Goal: Transaction & Acquisition: Purchase product/service

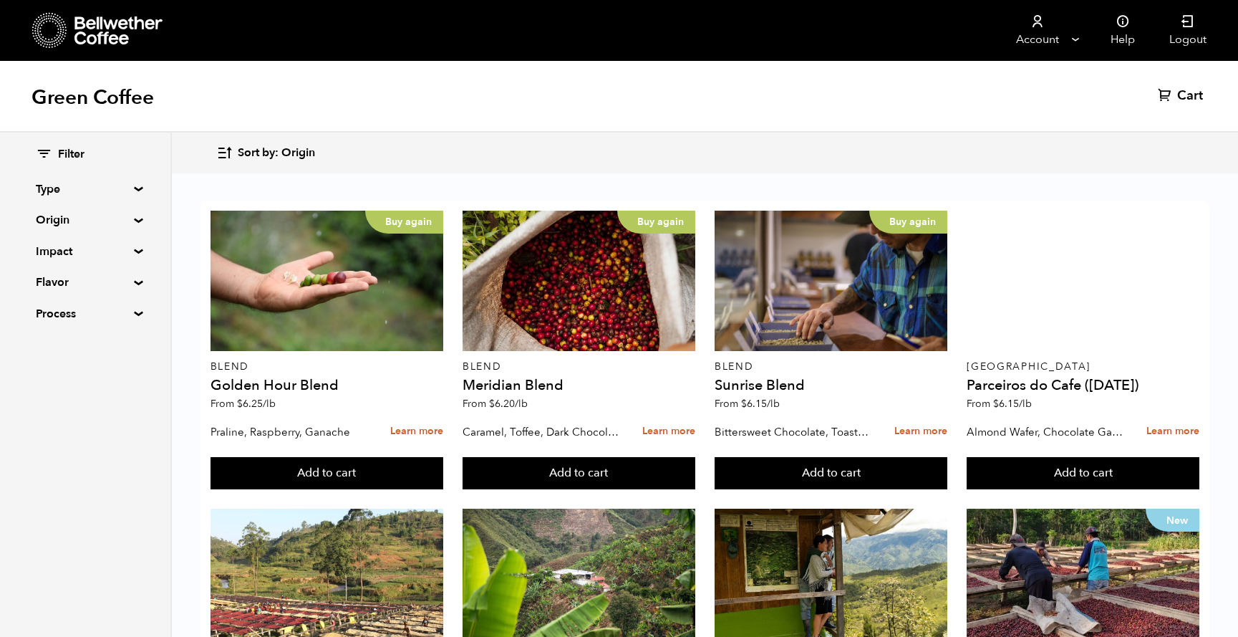
scroll to position [1092, 0]
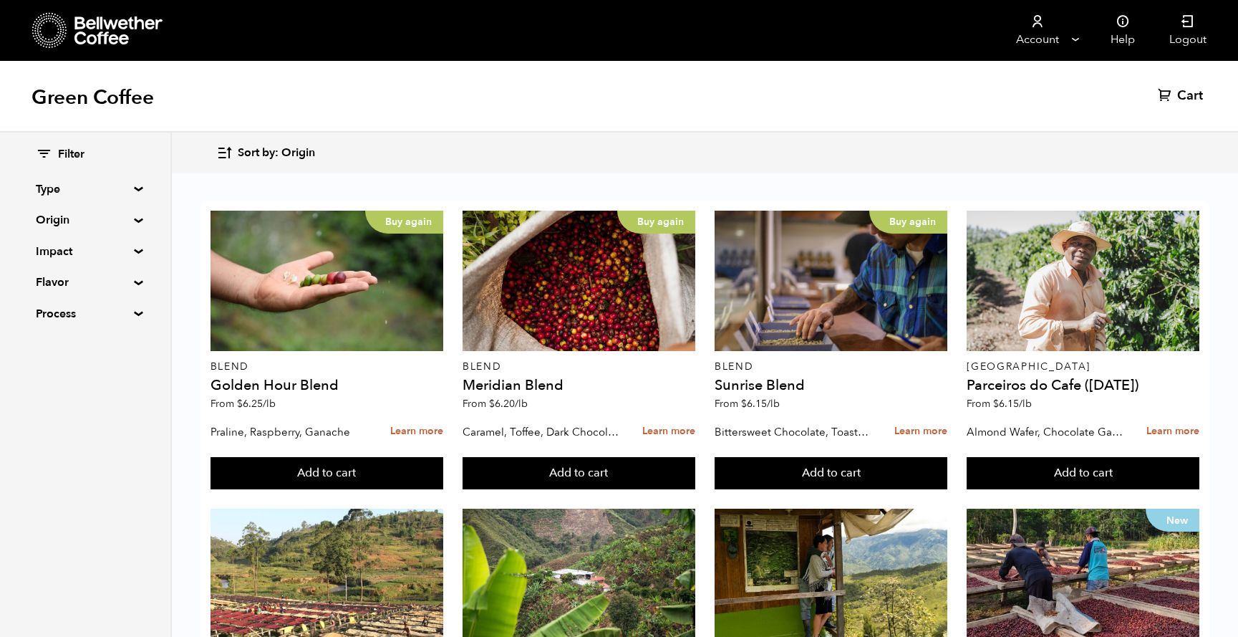
click at [130, 192] on div "Filter Type Blend Single Origin Decaf Seasonal Year Round Origin Blend [GEOGRAP…" at bounding box center [85, 234] width 170 height 204
click at [135, 221] on summary "Origin" at bounding box center [85, 219] width 99 height 17
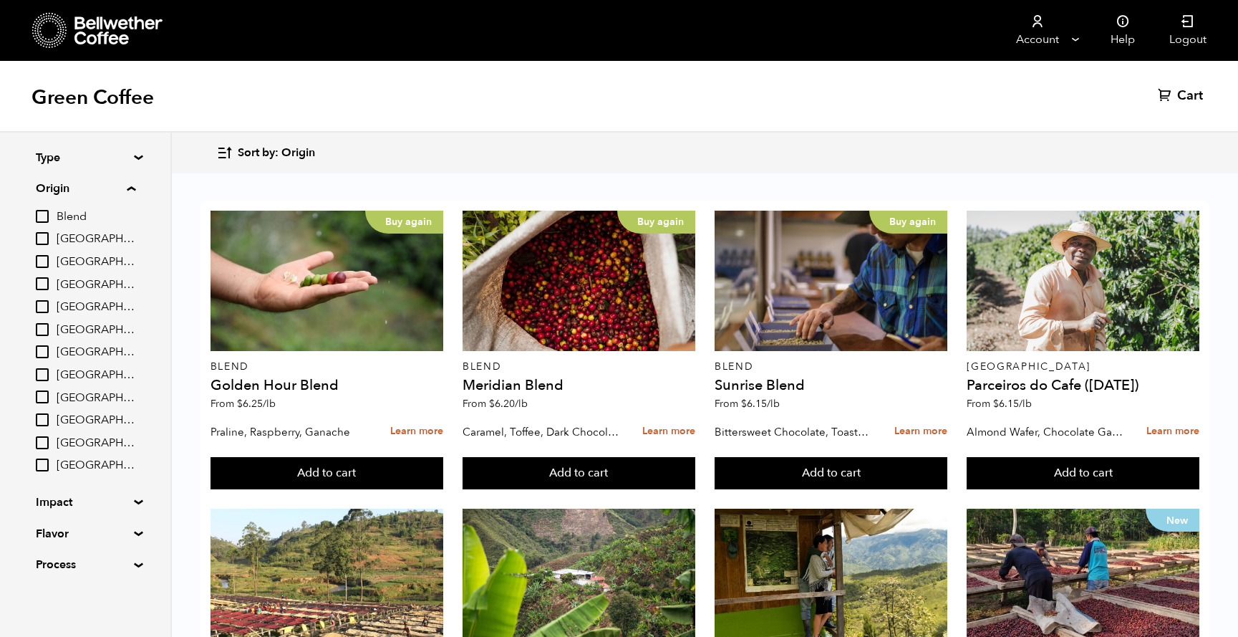
scroll to position [0, 0]
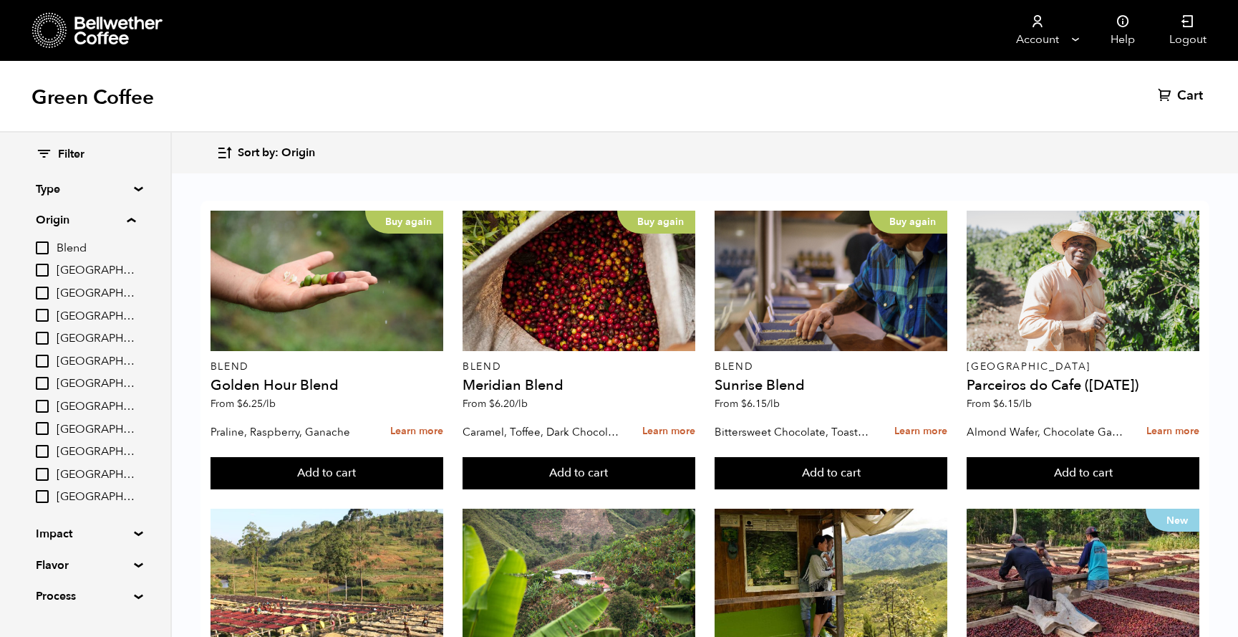
click at [135, 223] on summary "Origin" at bounding box center [86, 219] width 100 height 17
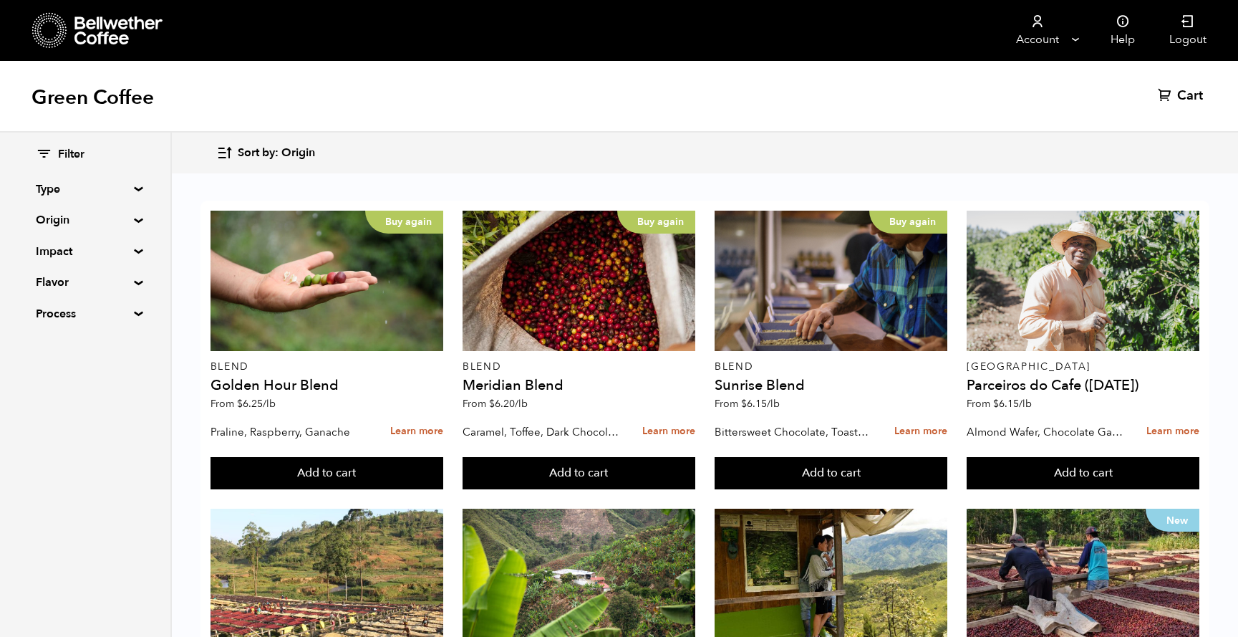
click at [135, 217] on summary "Origin" at bounding box center [85, 219] width 99 height 17
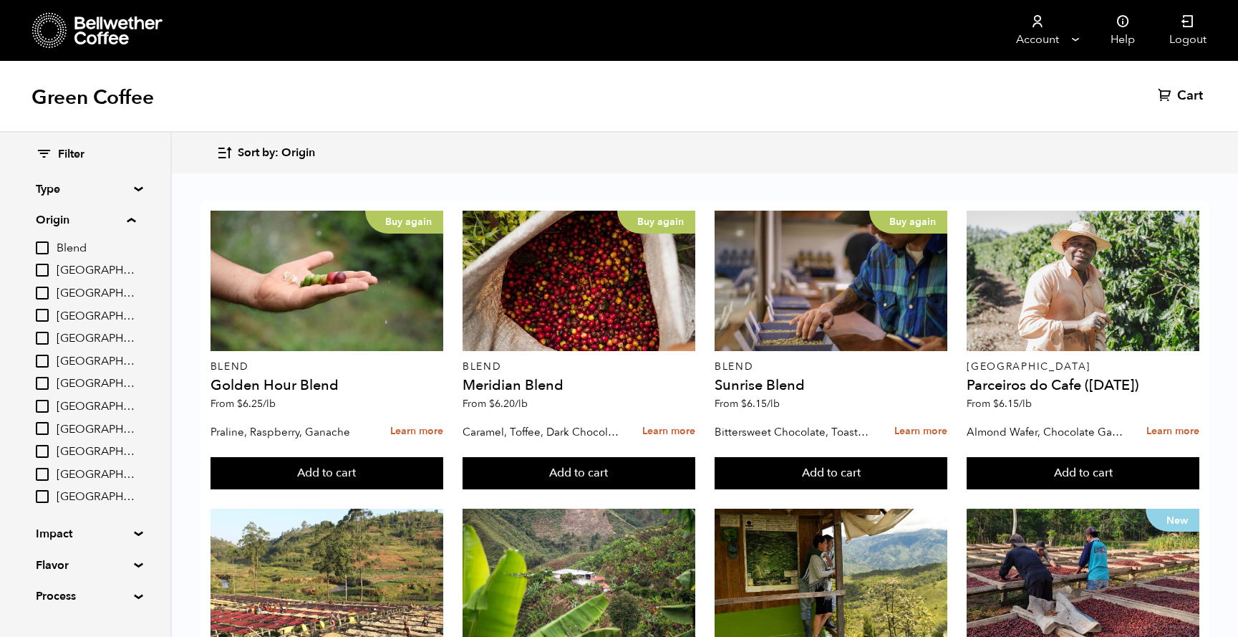
click at [43, 432] on input "[GEOGRAPHIC_DATA]" at bounding box center [42, 428] width 13 height 13
checkbox input "true"
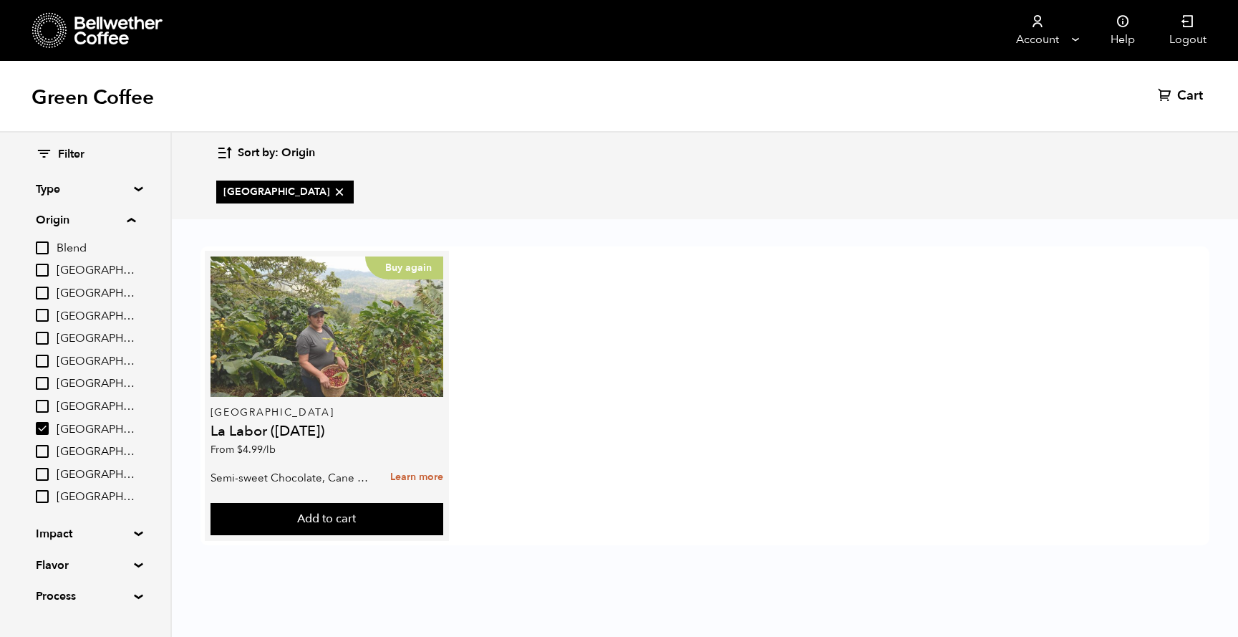
drag, startPoint x: 266, startPoint y: 339, endPoint x: 258, endPoint y: 341, distance: 8.7
click at [266, 340] on div "Buy again" at bounding box center [327, 326] width 233 height 140
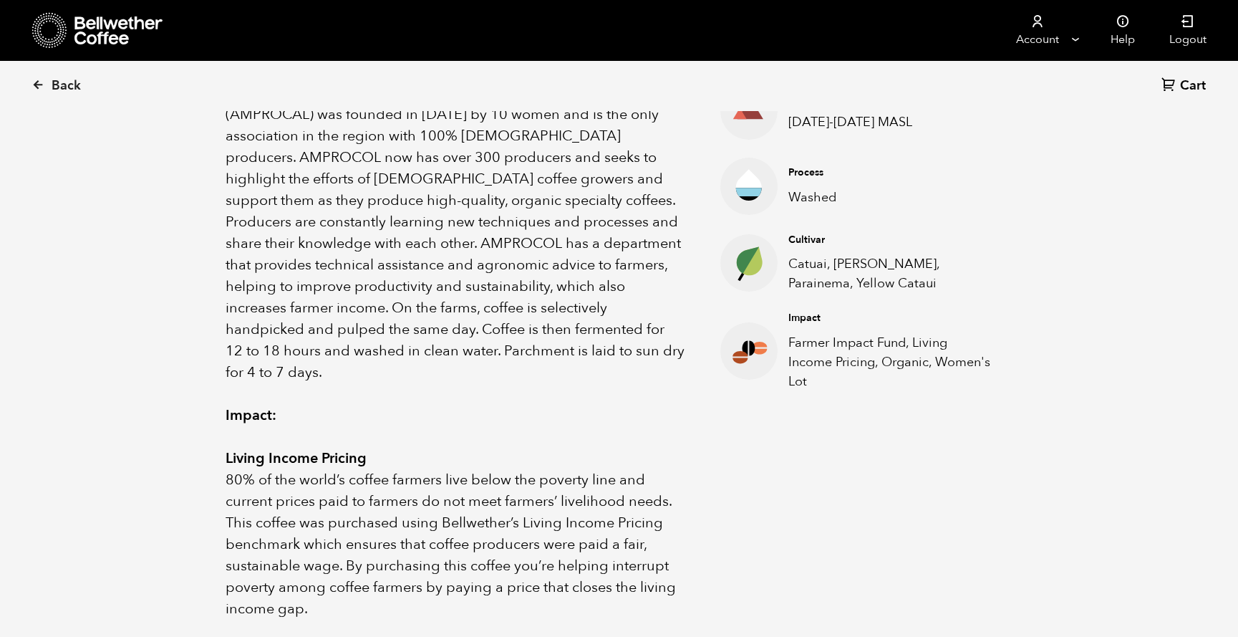
scroll to position [536, 0]
